Goal: Find specific page/section: Find specific page/section

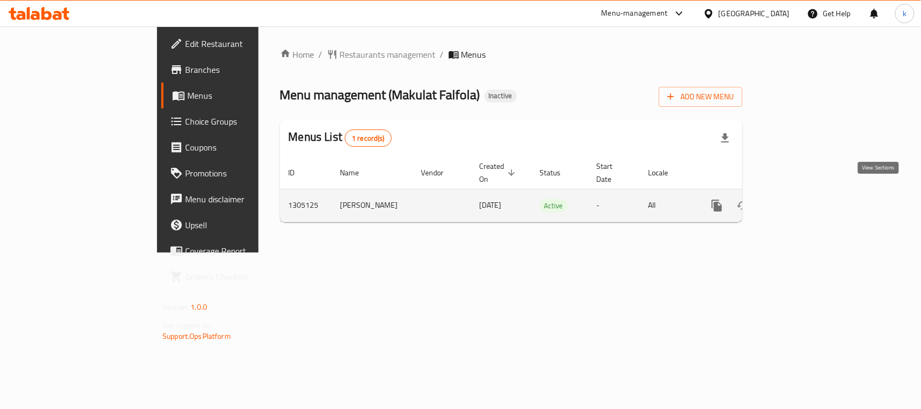
click at [801, 199] on icon "enhanced table" at bounding box center [794, 205] width 13 height 13
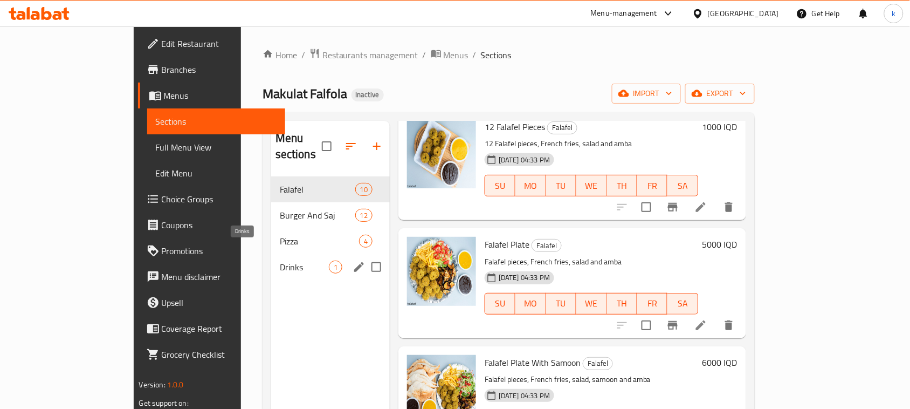
click at [280, 261] on span "Drinks" at bounding box center [304, 267] width 49 height 13
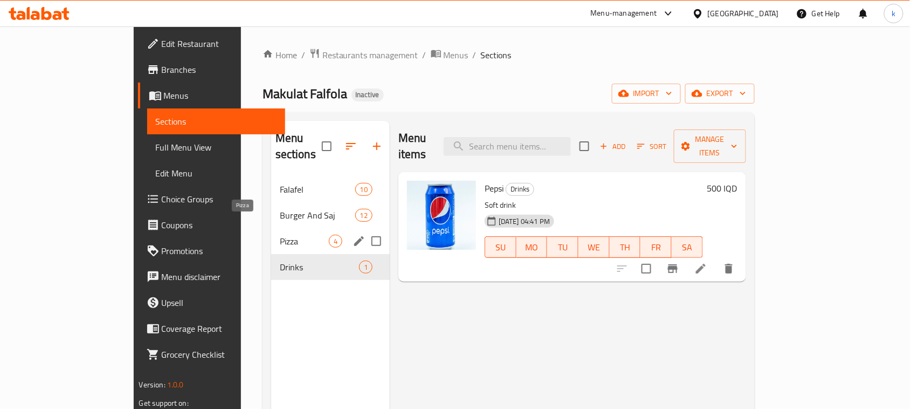
click at [280, 235] on span "Pizza" at bounding box center [304, 241] width 49 height 13
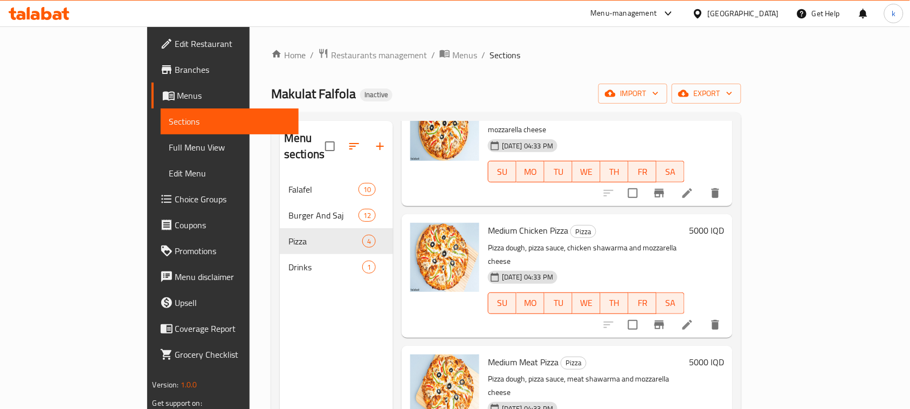
drag, startPoint x: 320, startPoint y: 67, endPoint x: 320, endPoint y: 73, distance: 5.9
click at [320, 67] on div "Home / Restaurants management / Menus / Sections Makulat Falfola Inactive impor…" at bounding box center [506, 293] width 470 height 490
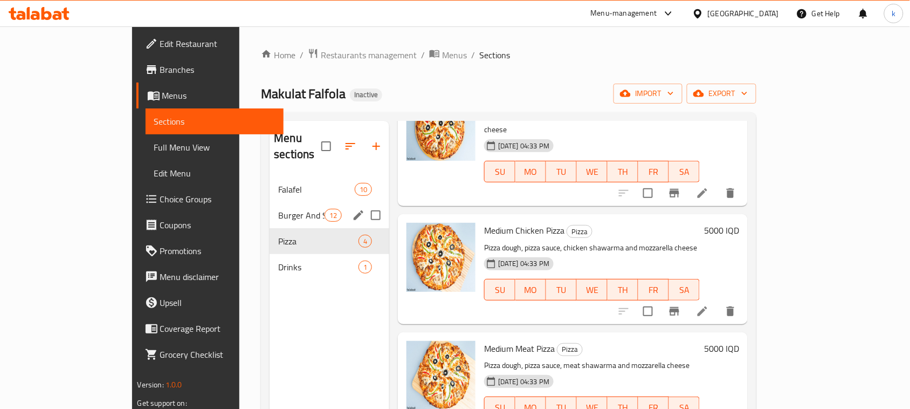
click at [278, 209] on span "Burger And Saj" at bounding box center [301, 215] width 46 height 13
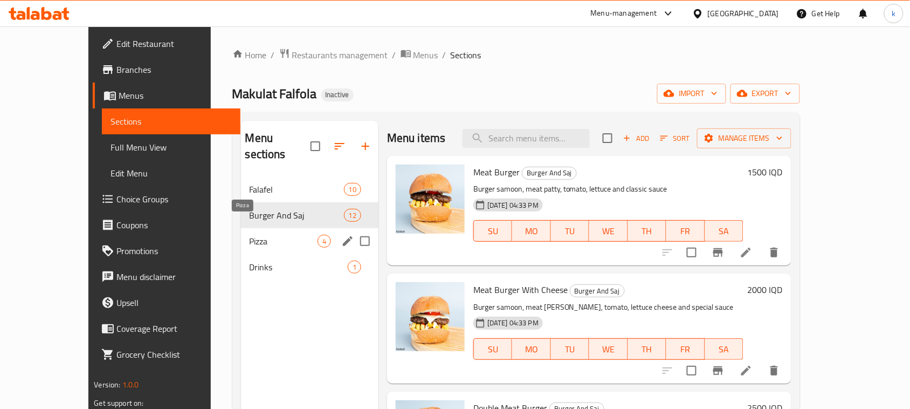
click at [250, 235] on span "Pizza" at bounding box center [284, 241] width 68 height 13
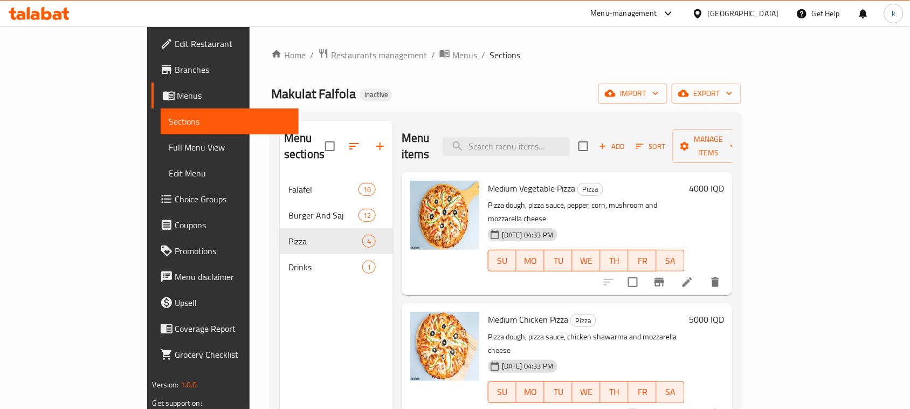
click at [169, 152] on span "Full Menu View" at bounding box center [229, 147] width 121 height 13
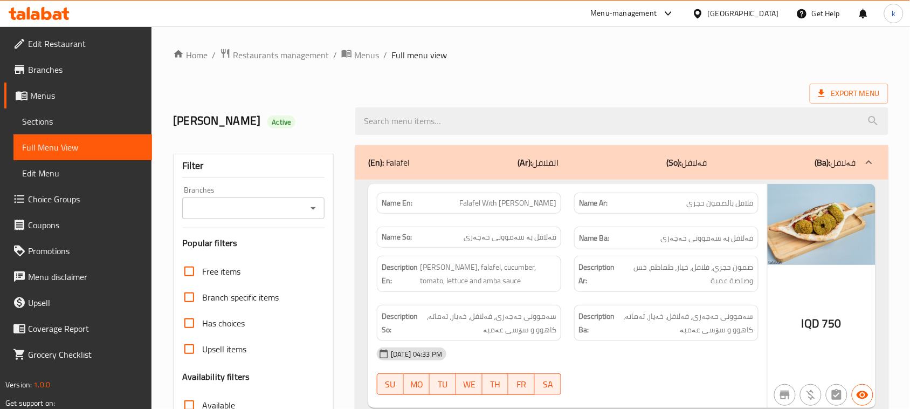
click at [312, 203] on icon "Open" at bounding box center [313, 208] width 13 height 13
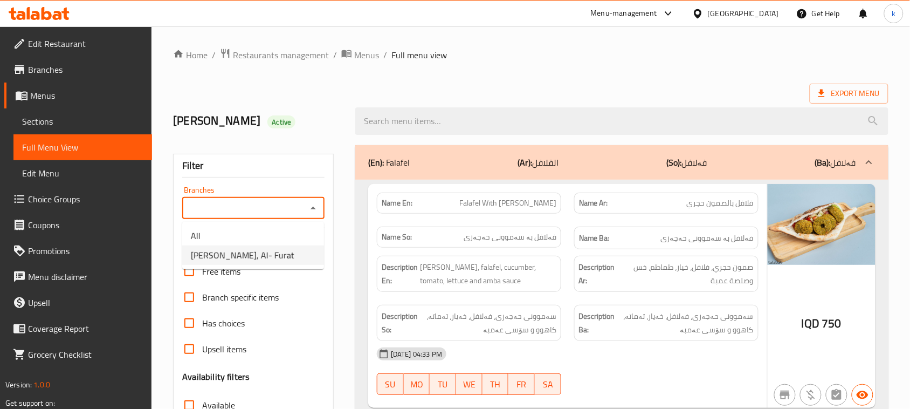
click at [224, 251] on span "Makulat Falfola, Al- Furat" at bounding box center [243, 255] width 104 height 13
type input "Makulat Falfola, Al- Furat"
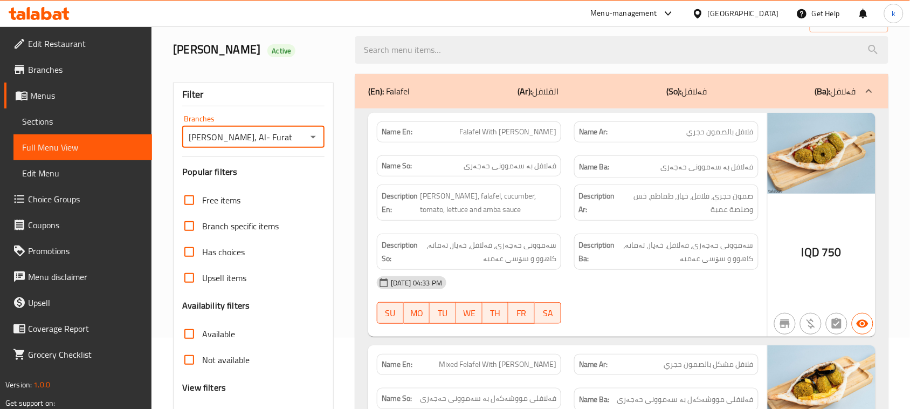
scroll to position [135, 0]
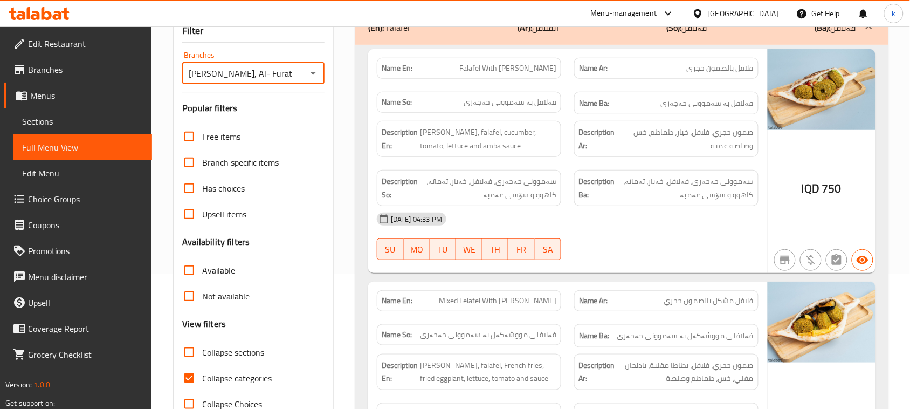
click at [190, 376] on input "Collapse categories" at bounding box center [189, 378] width 26 height 26
checkbox input "false"
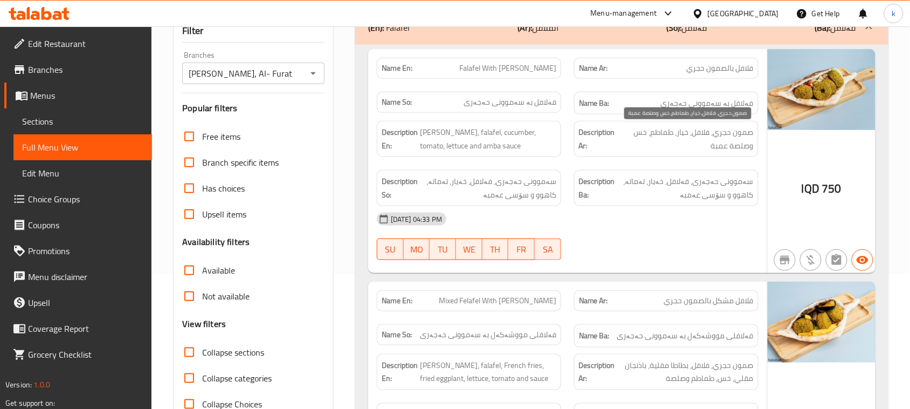
scroll to position [0, 0]
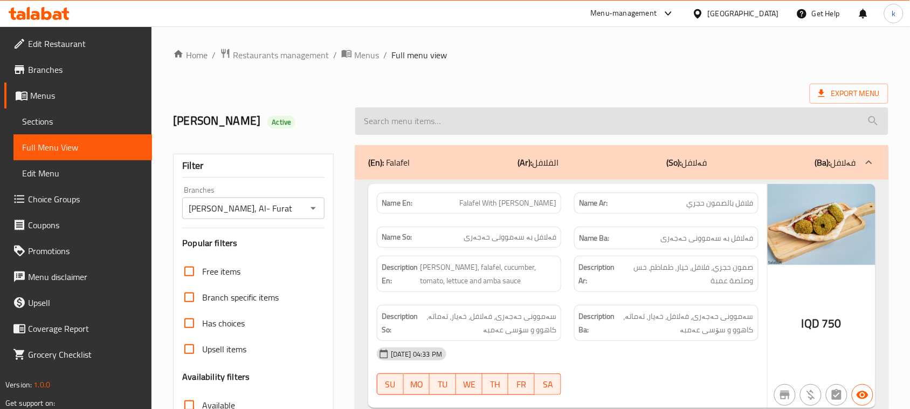
drag, startPoint x: 684, startPoint y: 112, endPoint x: 686, endPoint y: 120, distance: 7.9
click at [684, 112] on input "search" at bounding box center [621, 121] width 533 height 28
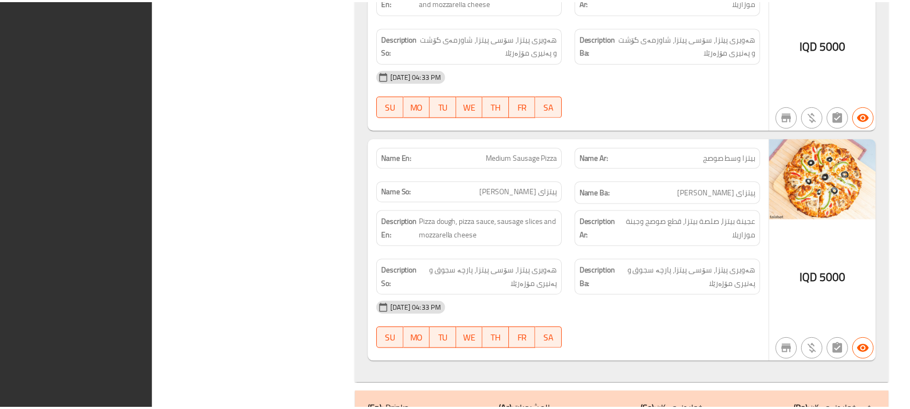
scroll to position [6221, 0]
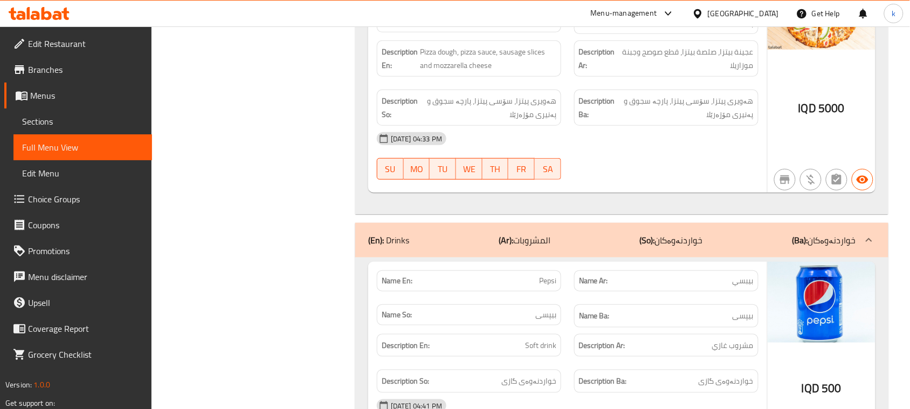
click at [59, 13] on icon at bounding box center [57, 15] width 9 height 9
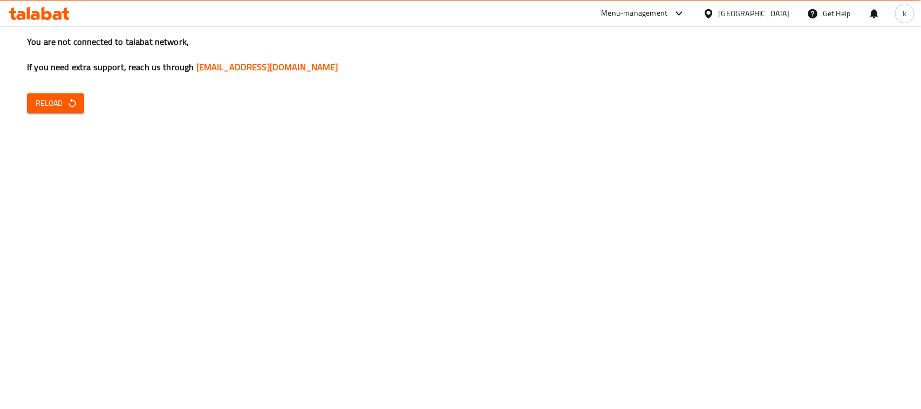
click at [63, 104] on span "Reload" at bounding box center [56, 103] width 40 height 13
click at [74, 109] on button "Reload" at bounding box center [55, 103] width 57 height 20
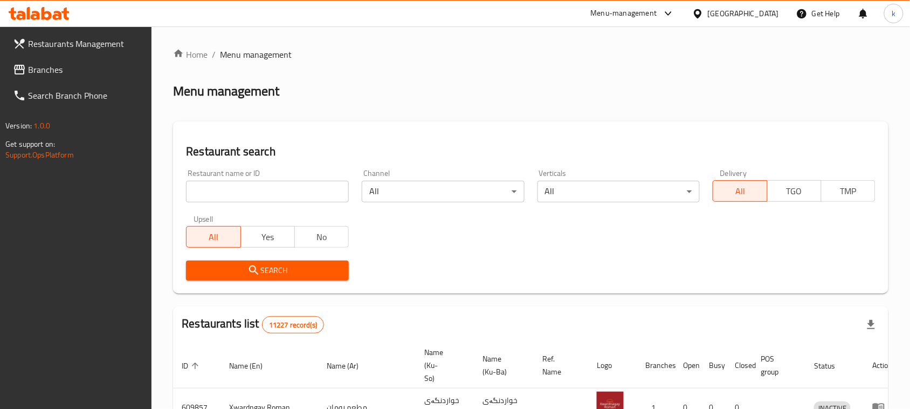
click at [42, 68] on span "Branches" at bounding box center [85, 69] width 115 height 13
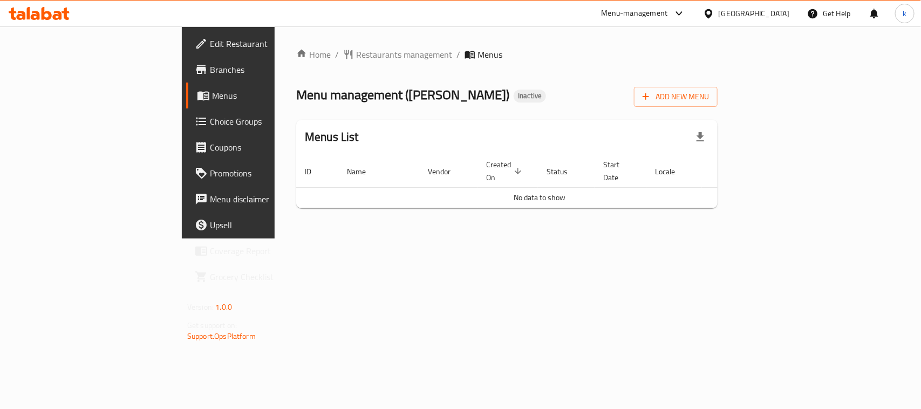
drag, startPoint x: 681, startPoint y: 235, endPoint x: 17, endPoint y: 3, distance: 703.5
click at [680, 235] on div "Home / Restaurants management / Menus Menu management ( [PERSON_NAME] ) Inactiv…" at bounding box center [507, 132] width 464 height 212
